Goal: Information Seeking & Learning: Understand process/instructions

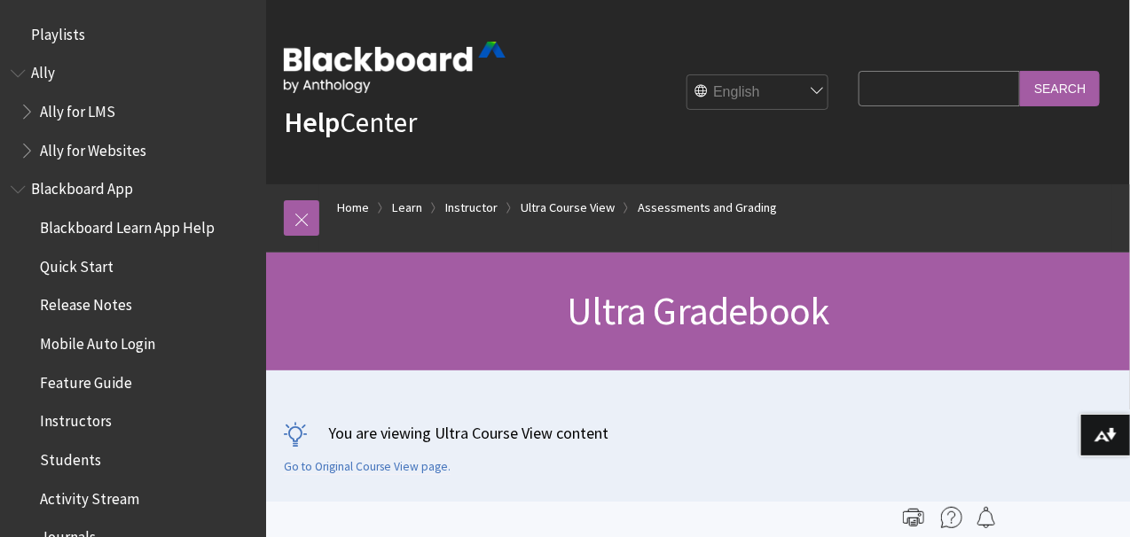
scroll to position [2544, 0]
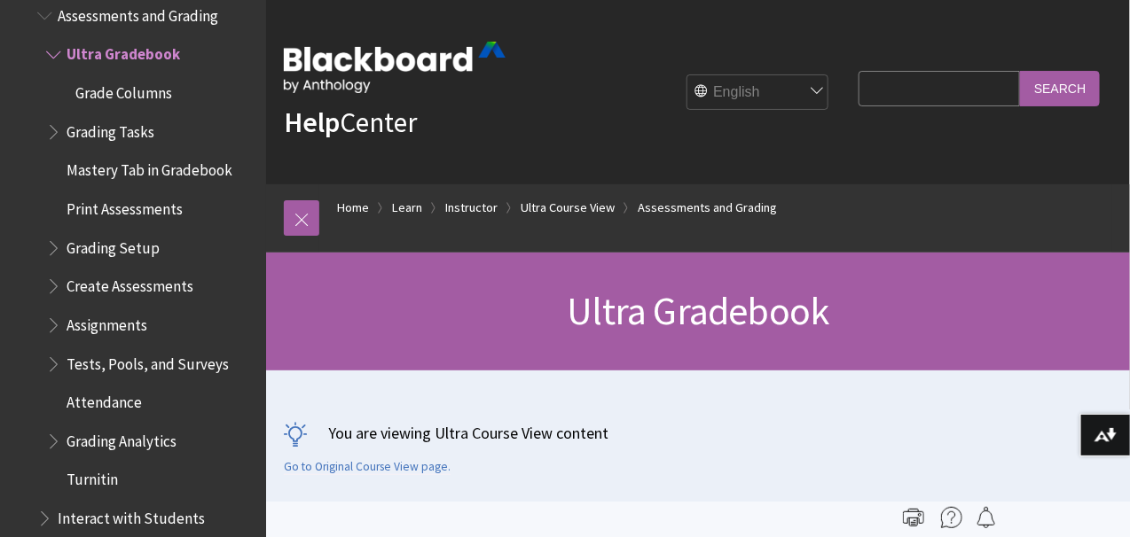
click at [784, 75] on select "English عربية Català Cymraeg Deutsch Español Suomi Français עברית Italiano 日本語 …" at bounding box center [758, 92] width 142 height 35
click at [926, 82] on input "Search Query" at bounding box center [938, 88] width 161 height 35
click at [915, 87] on input "addgrades" at bounding box center [938, 88] width 161 height 35
type input "add grades"
click at [1052, 75] on input "Search" at bounding box center [1060, 88] width 80 height 35
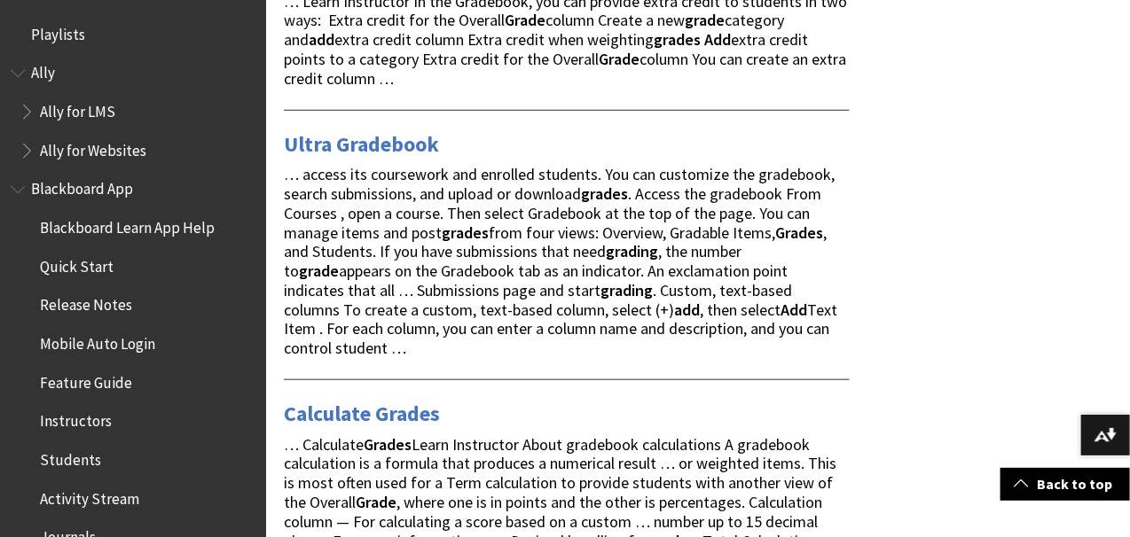
scroll to position [355, 0]
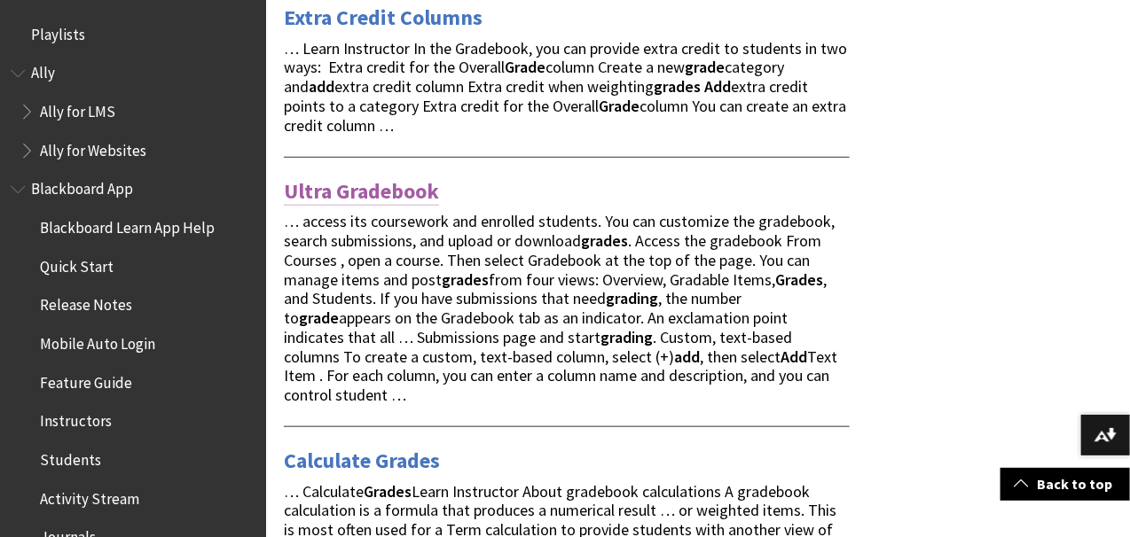
click at [389, 177] on link "Ultra Gradebook" at bounding box center [361, 191] width 155 height 28
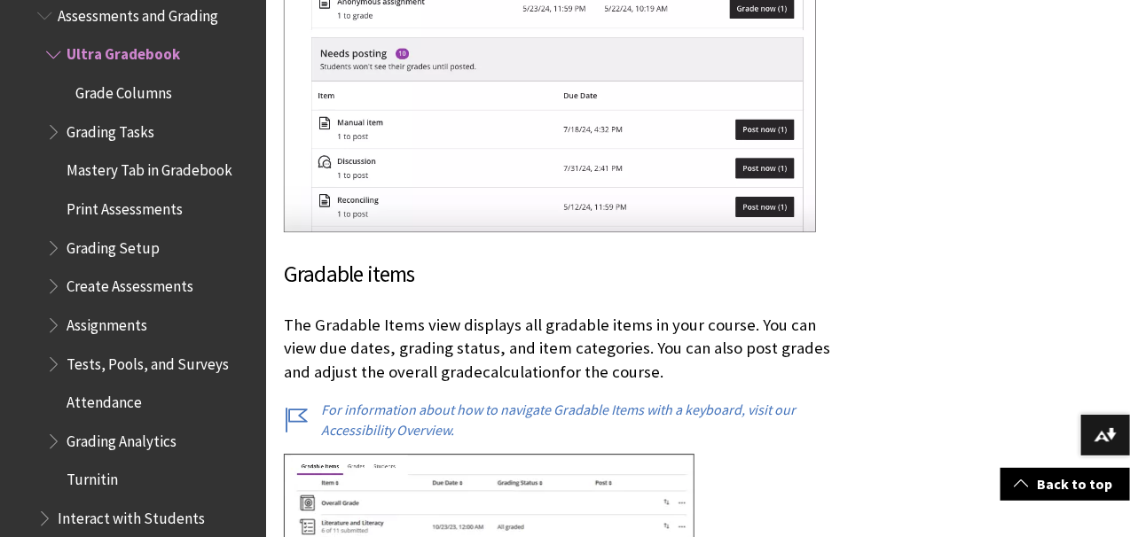
scroll to position [1773, 0]
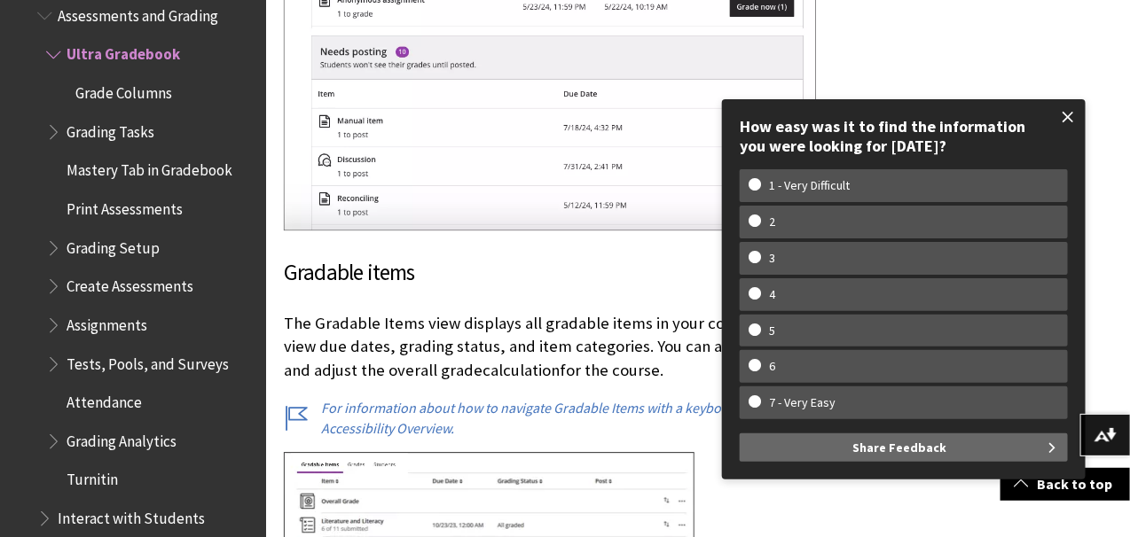
click at [1068, 114] on span at bounding box center [1067, 116] width 37 height 37
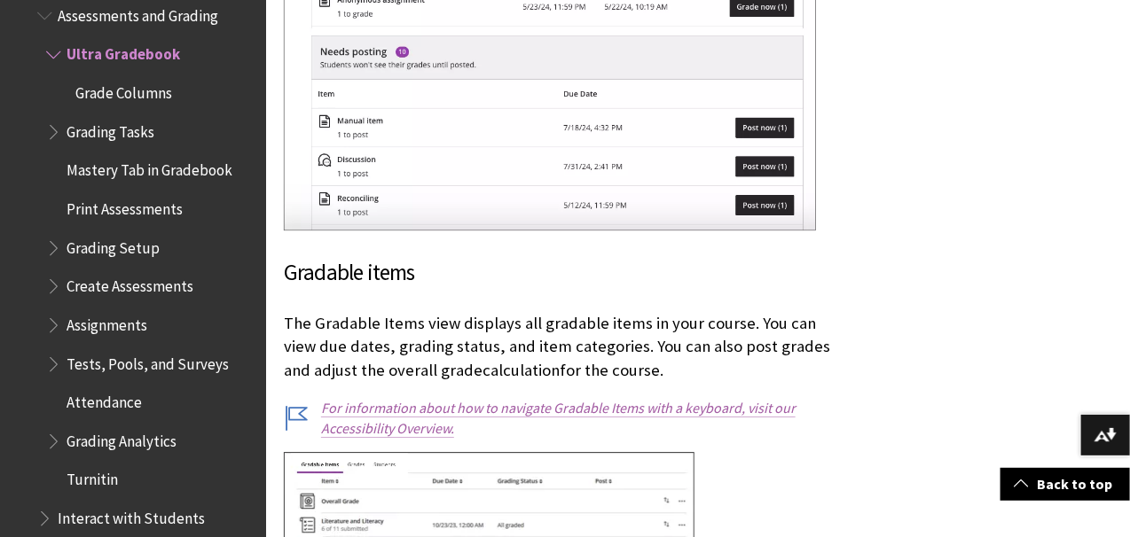
click at [727, 399] on link "For information about how to navigate Gradable Items with a keyboard, visit our…" at bounding box center [558, 418] width 474 height 38
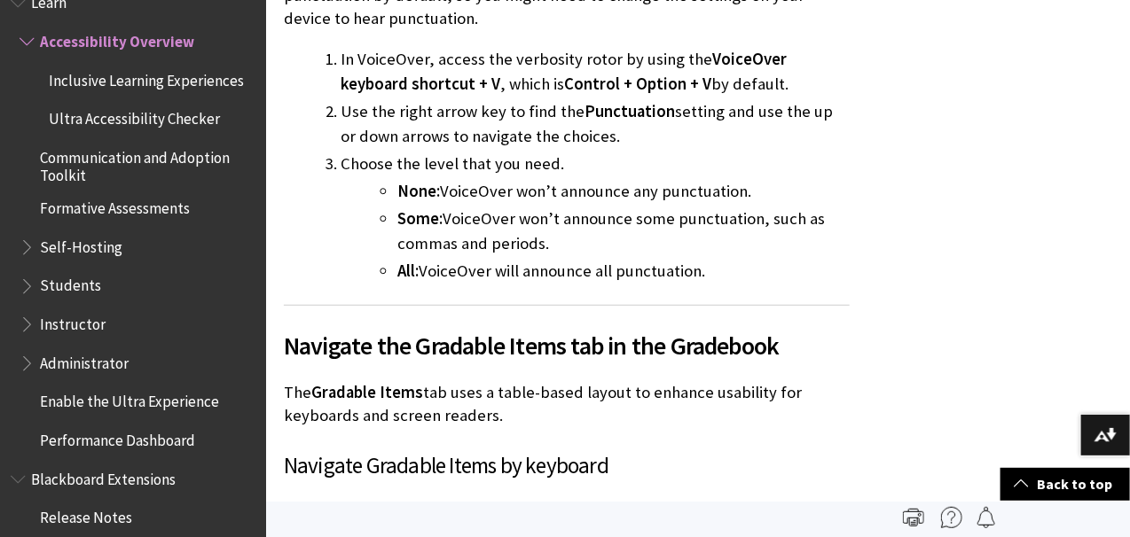
scroll to position [7252, 0]
